Goal: Register for event/course

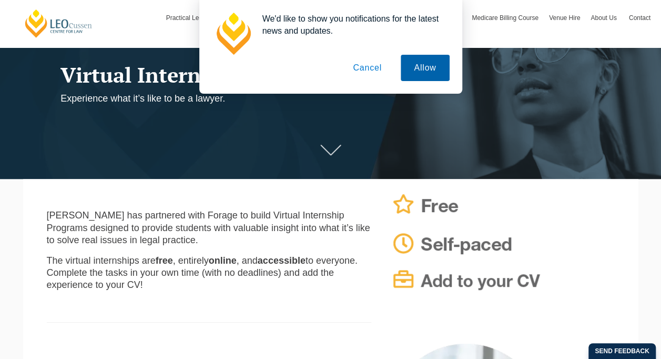
click at [426, 68] on button "Allow" at bounding box center [425, 68] width 48 height 26
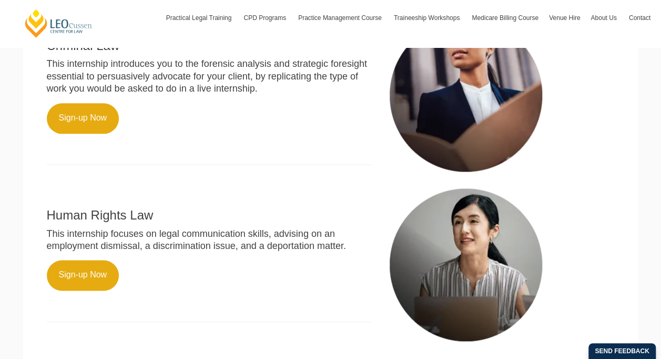
scroll to position [596, 0]
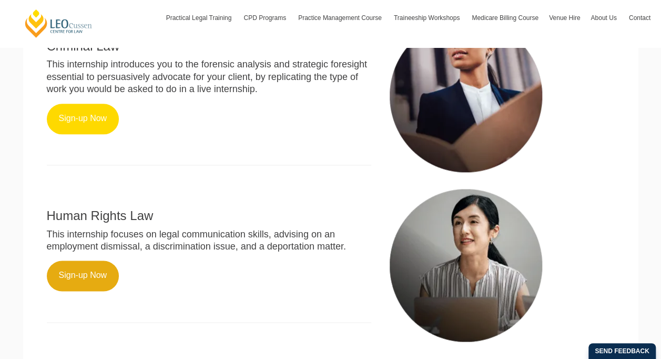
click at [74, 122] on link "Sign-up Now" at bounding box center [83, 119] width 73 height 31
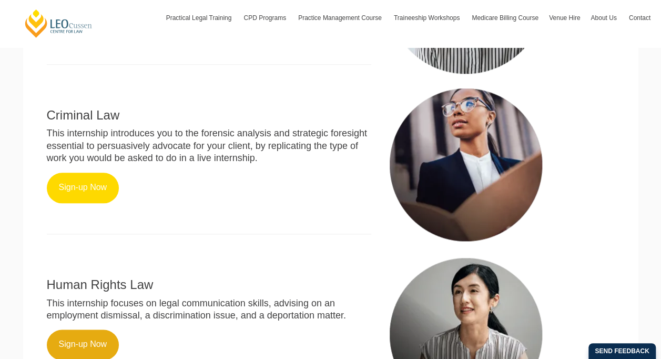
scroll to position [527, 0]
click at [80, 197] on link "Sign-up Now" at bounding box center [83, 188] width 73 height 31
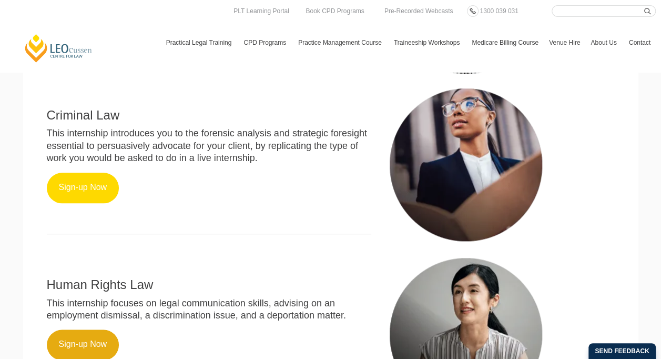
click at [88, 185] on link "Sign-up Now" at bounding box center [83, 188] width 73 height 31
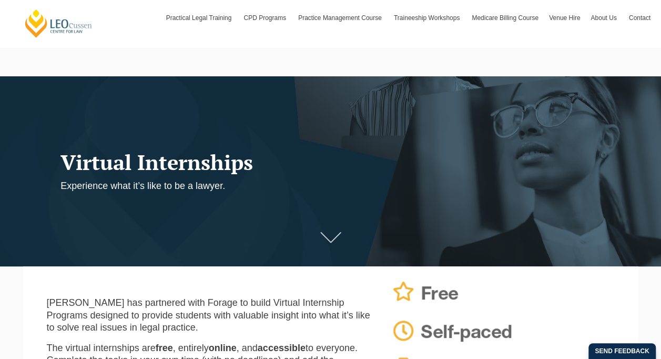
scroll to position [0, 0]
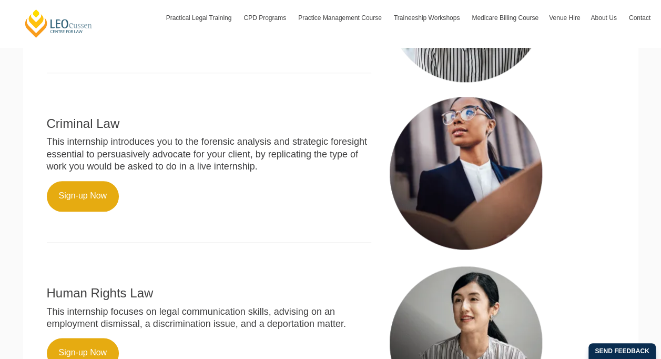
scroll to position [534, 0]
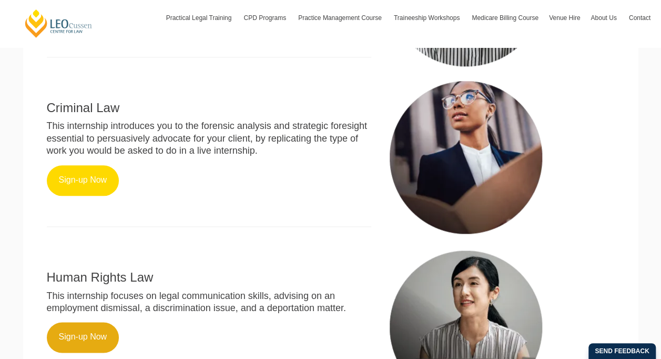
click at [90, 186] on link "Sign-up Now" at bounding box center [83, 180] width 73 height 31
